Goal: Task Accomplishment & Management: Use online tool/utility

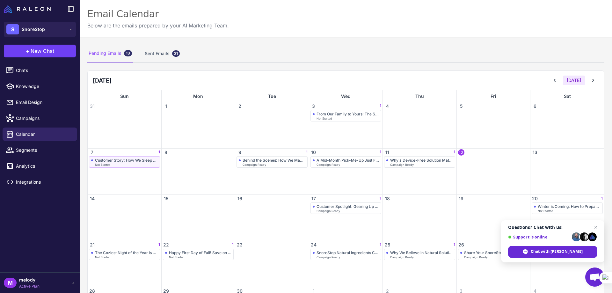
click at [123, 162] on div "Customer Story: How We Sleep Better Together" at bounding box center [126, 160] width 63 height 5
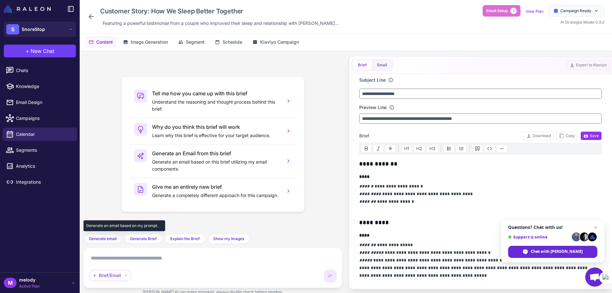
click at [109, 238] on span "Generate email" at bounding box center [103, 239] width 28 height 6
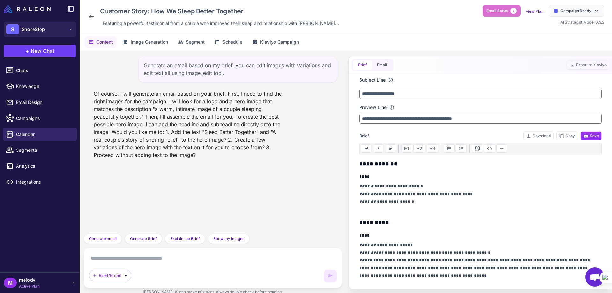
click at [131, 258] on textarea at bounding box center [213, 258] width 248 height 10
type textarea "*"
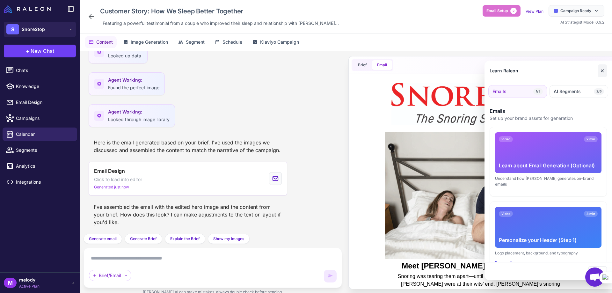
click at [599, 69] on button "✕" at bounding box center [601, 70] width 9 height 13
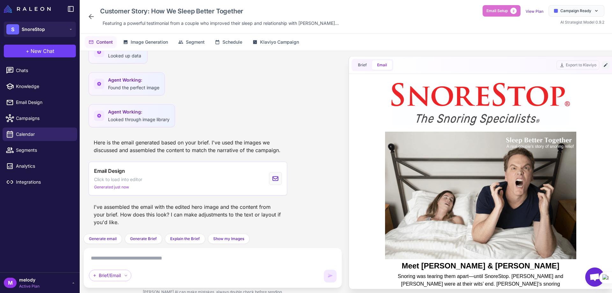
click at [605, 64] on icon at bounding box center [605, 64] width 5 height 5
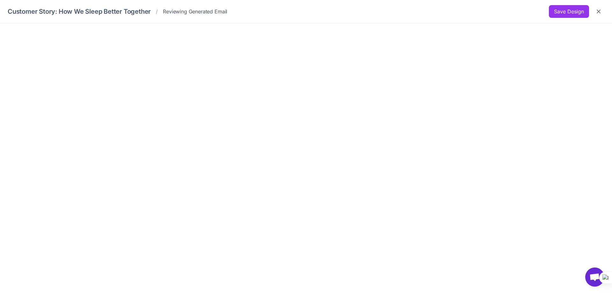
click at [605, 63] on iframe at bounding box center [306, 147] width 612 height 249
click at [595, 10] on button "Close" at bounding box center [598, 11] width 11 height 11
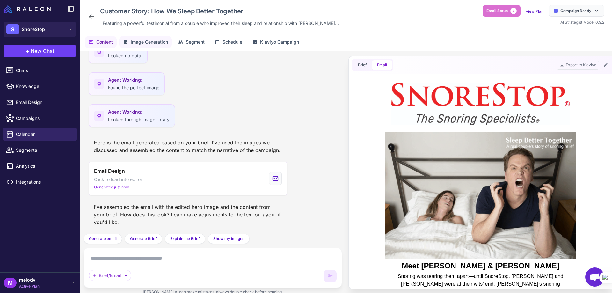
click at [161, 45] on span "Image Generation" at bounding box center [149, 42] width 37 height 7
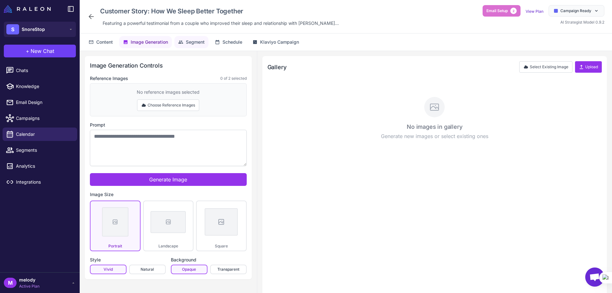
click at [187, 44] on span "Segment" at bounding box center [195, 42] width 19 height 7
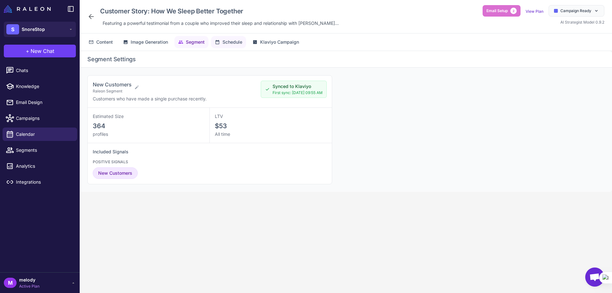
click at [226, 41] on span "Schedule" at bounding box center [232, 42] width 20 height 7
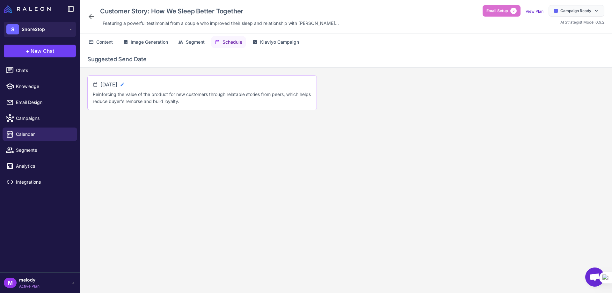
click at [125, 84] on icon at bounding box center [122, 84] width 5 height 5
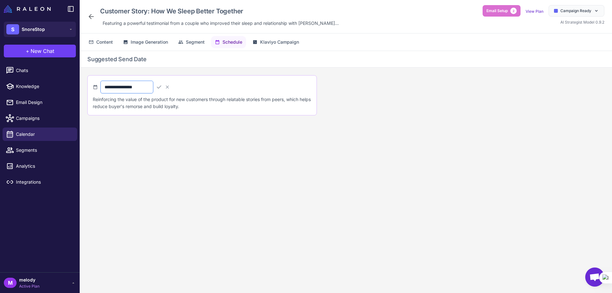
click at [153, 89] on input "**********" at bounding box center [126, 87] width 53 height 13
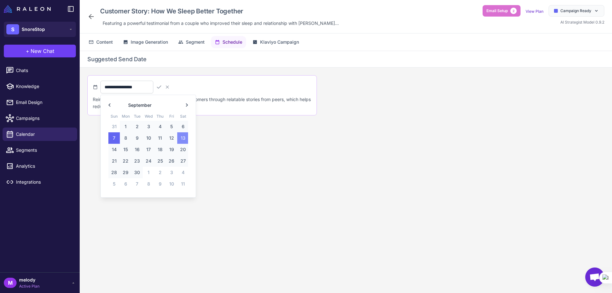
click at [181, 140] on span "13" at bounding box center [182, 137] width 11 height 11
type input "**********"
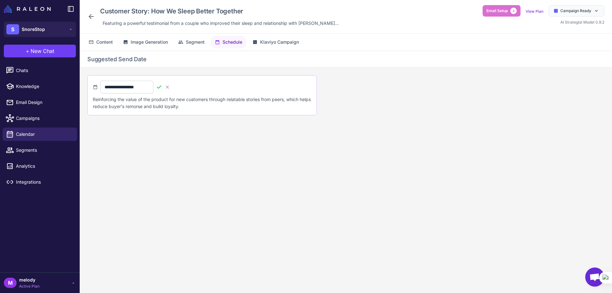
click at [162, 85] on icon at bounding box center [159, 87] width 6 height 6
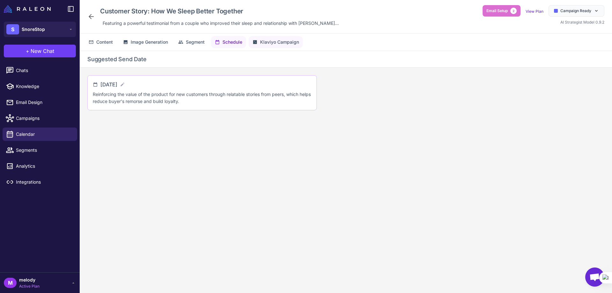
click at [267, 43] on span "Klaviyo Campaign" at bounding box center [279, 42] width 39 height 7
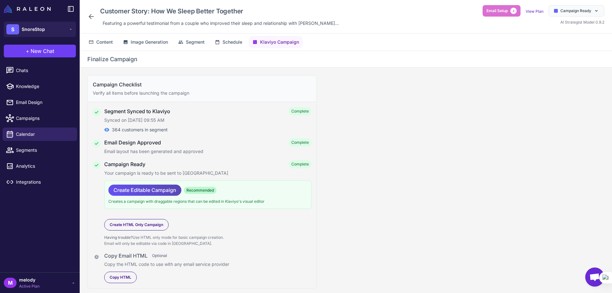
click at [143, 191] on span "Create Editable Campaign" at bounding box center [144, 189] width 63 height 11
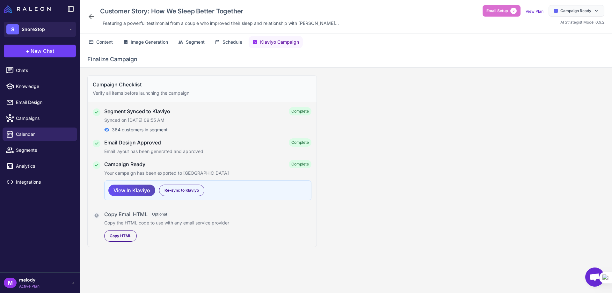
click at [129, 193] on span "View In Klaviyo" at bounding box center [131, 190] width 37 height 11
click at [141, 12] on div "Customer Story: How We Sleep Better Together" at bounding box center [219, 11] width 244 height 12
click at [200, 23] on span "Featuring a powerful testimonial from a couple who improved their sleep and rel…" at bounding box center [221, 23] width 236 height 7
